Goal: Task Accomplishment & Management: Use online tool/utility

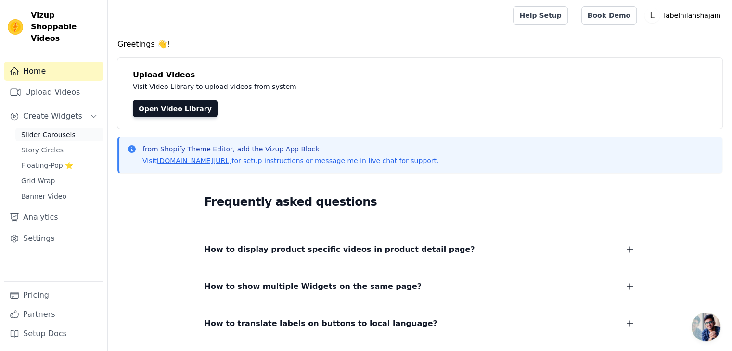
click at [51, 129] on link "Slider Carousels" at bounding box center [59, 134] width 88 height 13
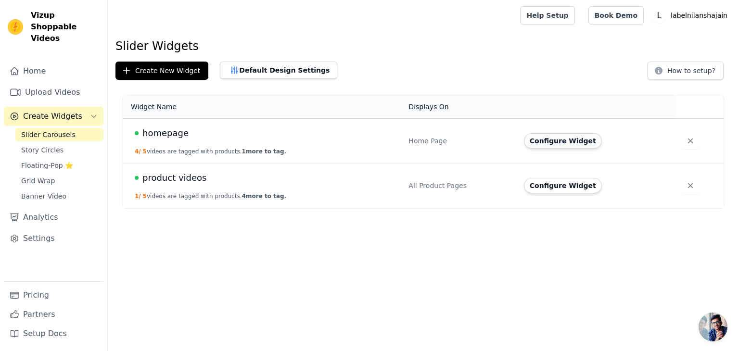
click at [547, 143] on button "Configure Widget" at bounding box center [563, 140] width 78 height 15
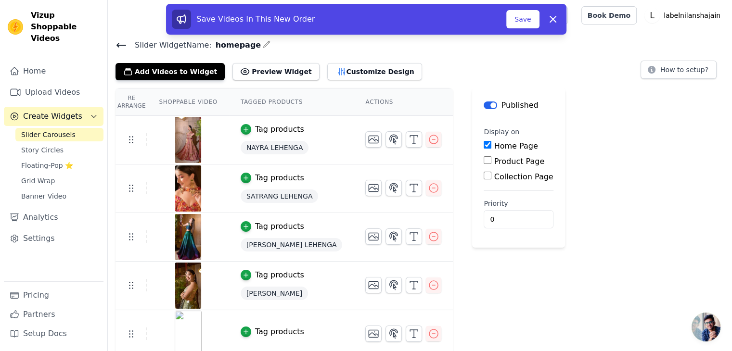
click at [185, 133] on img at bounding box center [188, 140] width 27 height 46
click at [184, 139] on img at bounding box center [188, 140] width 27 height 46
click at [184, 138] on img at bounding box center [188, 140] width 27 height 46
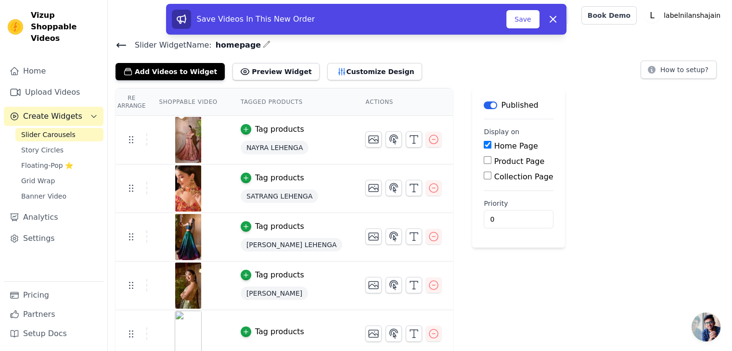
click at [203, 133] on div at bounding box center [188, 140] width 80 height 46
click at [428, 141] on icon "button" at bounding box center [434, 140] width 12 height 12
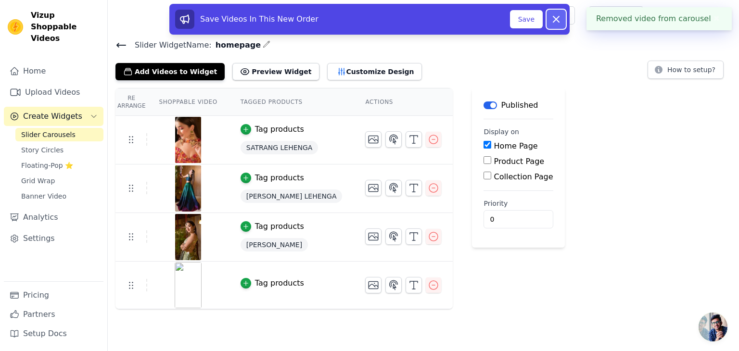
click at [561, 22] on icon at bounding box center [557, 19] width 12 height 12
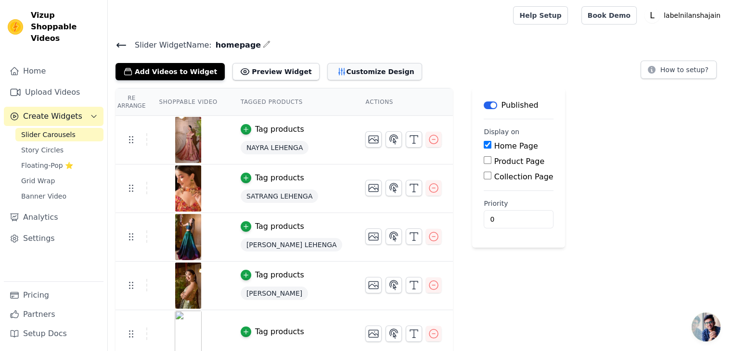
click at [327, 74] on button "Customize Design" at bounding box center [374, 71] width 95 height 17
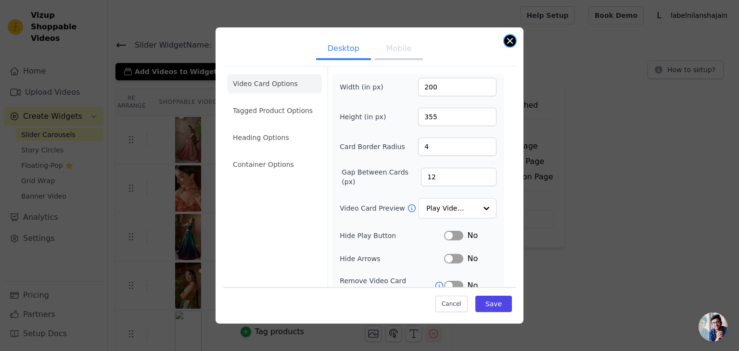
click at [509, 35] on div "Desktop Mobile Video Card Options Tagged Product Options Heading Options Contai…" at bounding box center [370, 175] width 308 height 297
click at [510, 43] on button "Close modal" at bounding box center [510, 41] width 12 height 12
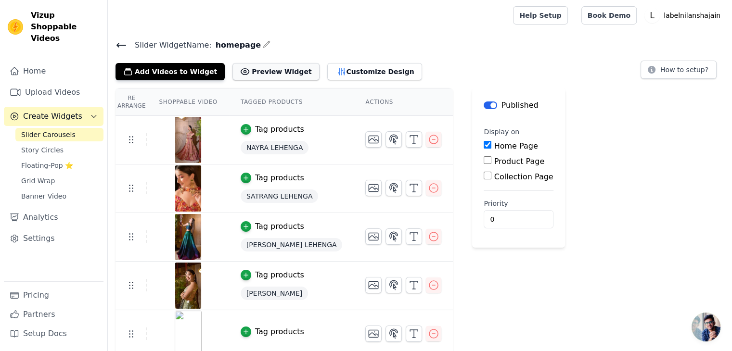
click at [251, 66] on button "Preview Widget" at bounding box center [276, 71] width 87 height 17
click at [243, 126] on icon "button" at bounding box center [246, 129] width 7 height 7
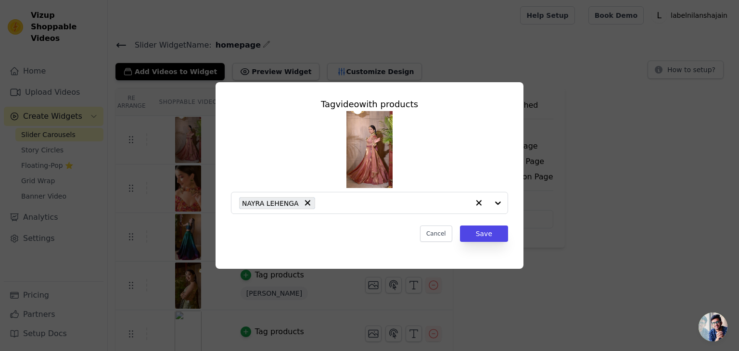
click at [391, 129] on img at bounding box center [370, 149] width 46 height 77
click at [500, 204] on div at bounding box center [488, 203] width 39 height 21
drag, startPoint x: 475, startPoint y: 138, endPoint x: 467, endPoint y: 200, distance: 62.2
click at [476, 138] on div "NAYRA LEHENGA" at bounding box center [369, 162] width 277 height 103
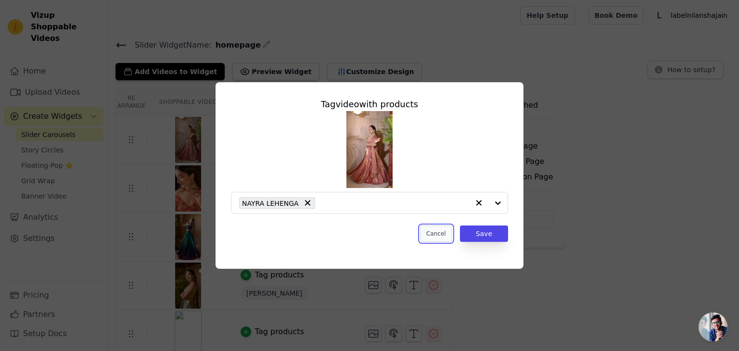
click at [445, 231] on button "Cancel" at bounding box center [436, 234] width 32 height 16
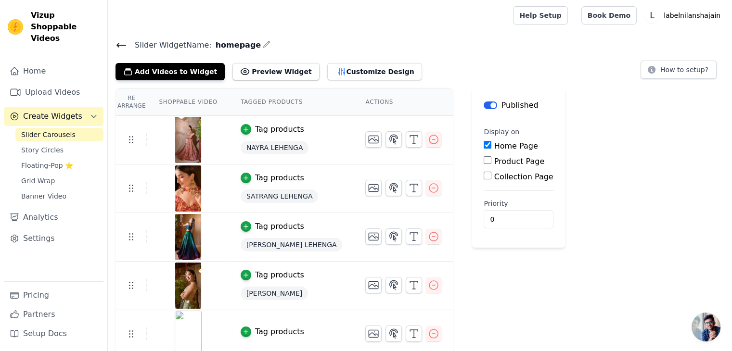
click at [182, 137] on img at bounding box center [188, 140] width 27 height 46
click at [181, 137] on img at bounding box center [188, 140] width 27 height 46
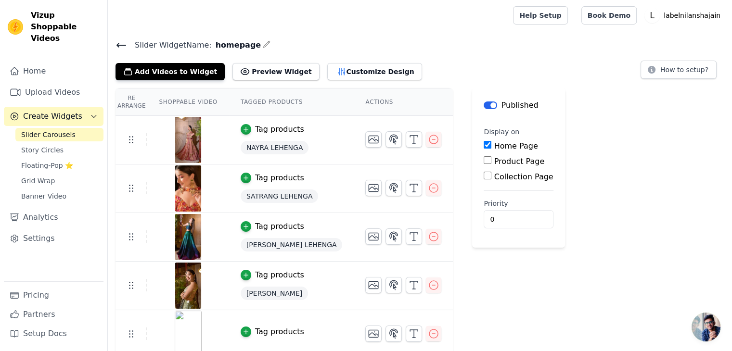
drag, startPoint x: 168, startPoint y: 108, endPoint x: 173, endPoint y: 97, distance: 12.9
click at [168, 108] on th "Shoppable Video" at bounding box center [187, 102] width 81 height 27
click at [181, 94] on th "Shoppable Video" at bounding box center [187, 102] width 81 height 27
click at [187, 98] on th "Shoppable Video" at bounding box center [187, 102] width 81 height 27
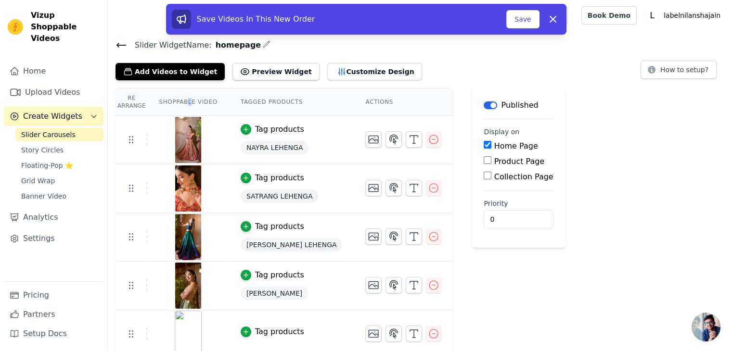
click at [129, 145] on tr "Tag products NAYRA LEHENGA" at bounding box center [284, 140] width 337 height 49
click at [160, 71] on button "Add Videos to Widget" at bounding box center [170, 71] width 109 height 17
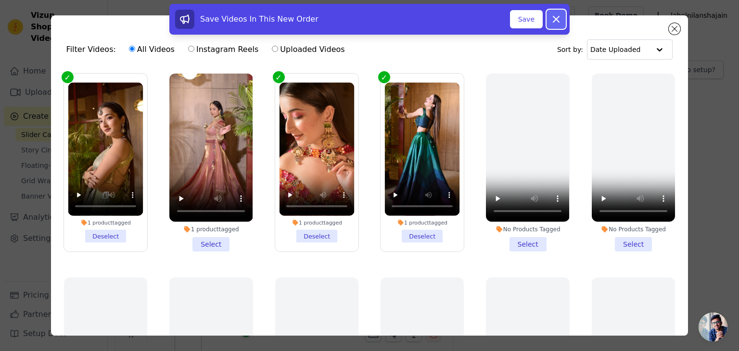
click at [562, 23] on button "Dismiss" at bounding box center [556, 19] width 19 height 19
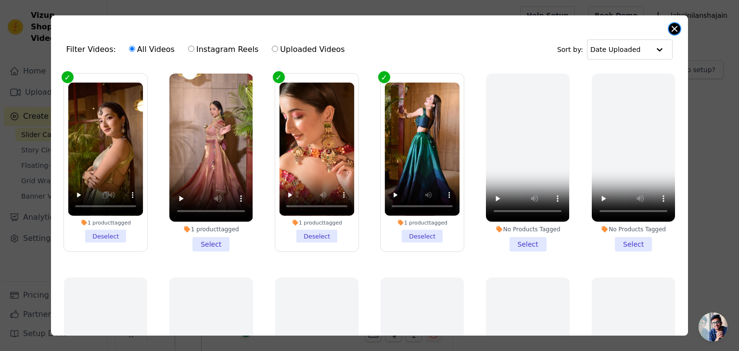
click at [675, 32] on button "Close modal" at bounding box center [675, 29] width 12 height 12
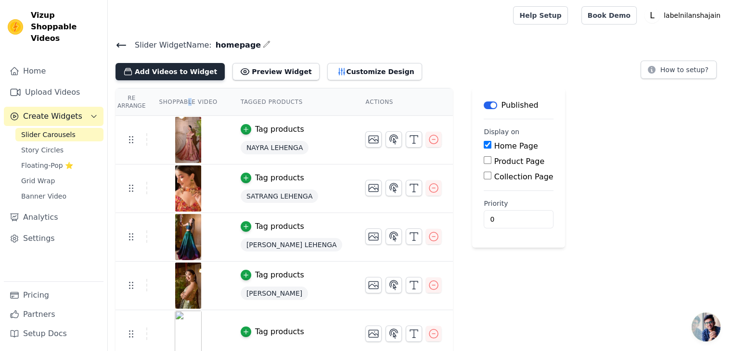
click at [187, 69] on button "Add Videos to Widget" at bounding box center [170, 71] width 109 height 17
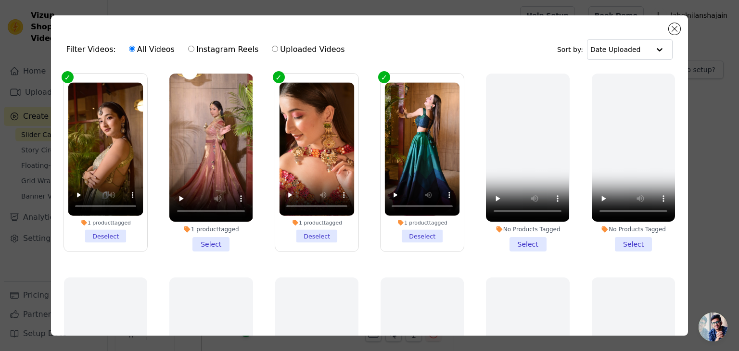
click at [208, 244] on li "1 product tagged Select" at bounding box center [210, 163] width 83 height 178
click at [0, 0] on input "1 product tagged Select" at bounding box center [0, 0] width 0 height 0
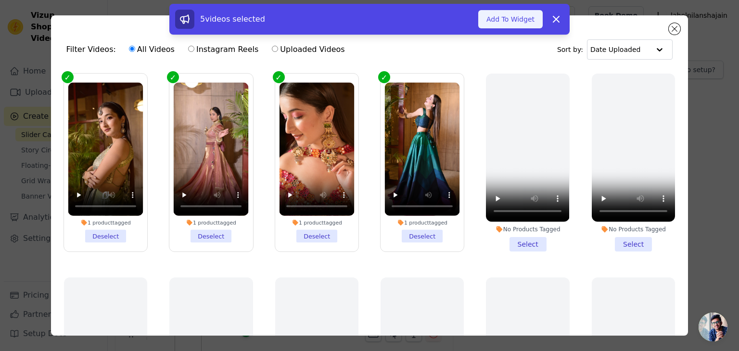
click at [491, 22] on button "Add To Widget" at bounding box center [510, 19] width 65 height 18
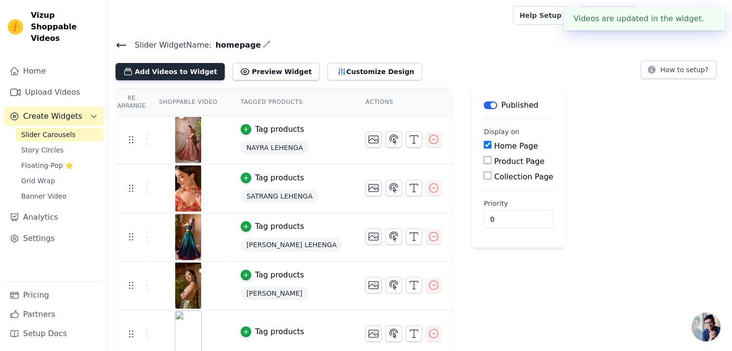
click at [181, 66] on button "Add Videos to Widget" at bounding box center [170, 71] width 109 height 17
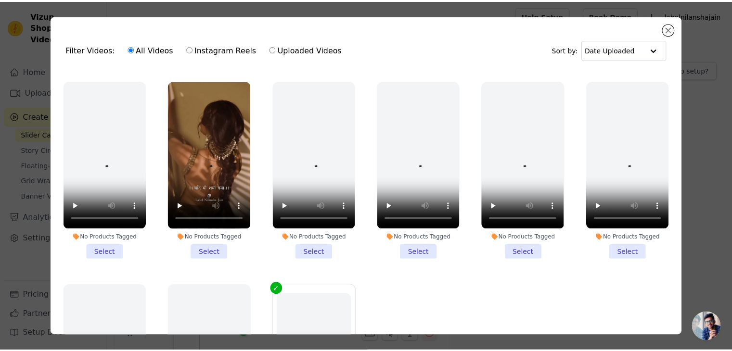
scroll to position [1219, 0]
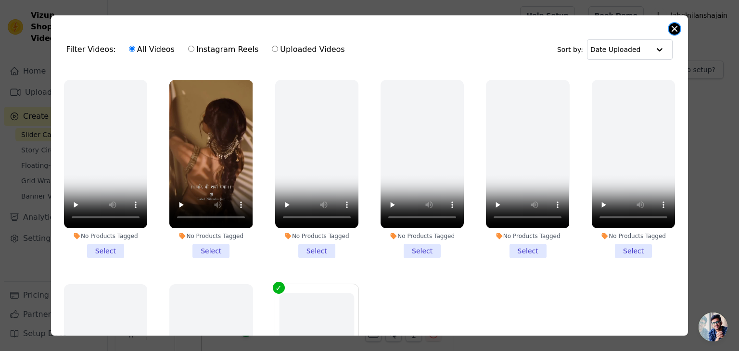
click at [674, 26] on button "Close modal" at bounding box center [675, 29] width 12 height 12
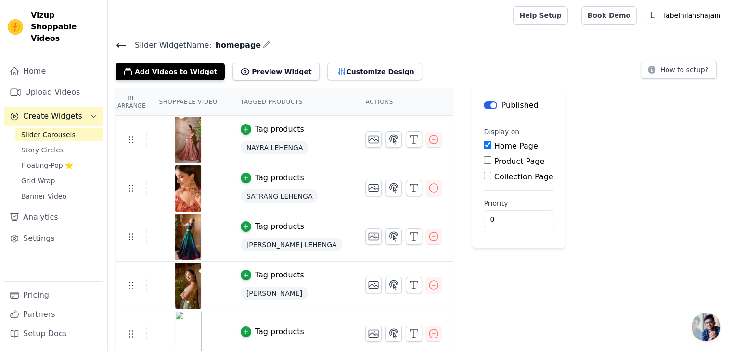
click at [433, 65] on div "Add Videos to Widget Preview Widget Customize Design How to setup?" at bounding box center [420, 69] width 609 height 21
click at [453, 54] on div "Slider Widget Name: homepage Add Videos to Widget Preview Widget Customize Desi…" at bounding box center [420, 60] width 624 height 42
